Goal: Navigation & Orientation: Find specific page/section

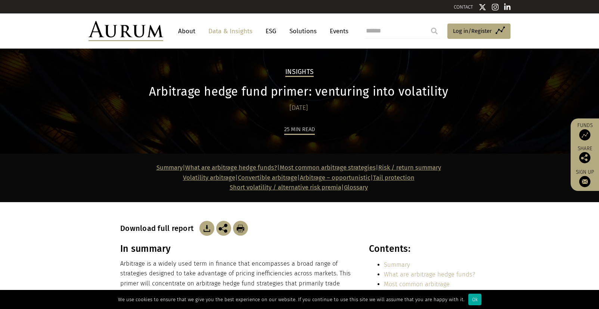
click at [308, 31] on link "Solutions" at bounding box center [303, 31] width 35 height 14
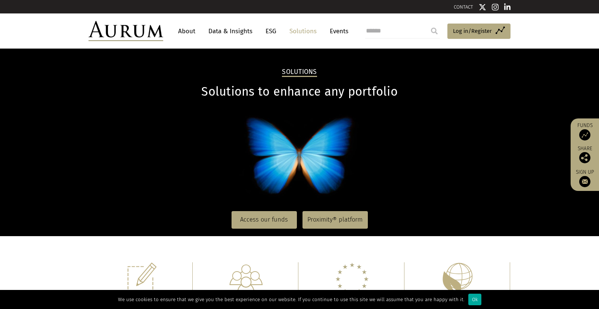
click at [333, 34] on link "Events" at bounding box center [337, 31] width 22 height 14
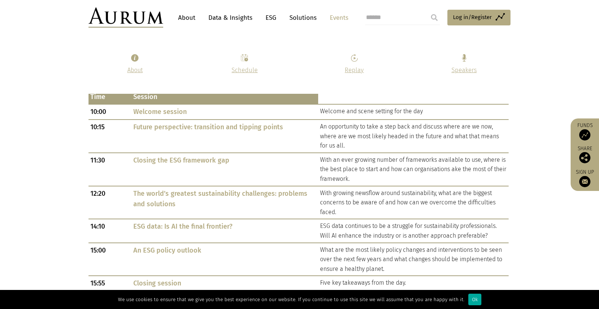
scroll to position [420, 0]
